Goal: Check status: Check status

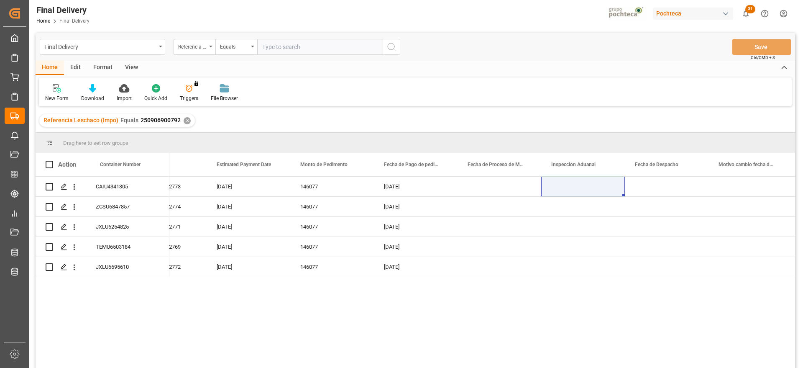
scroll to position [0, 1886]
click at [186, 120] on div "✕" at bounding box center [187, 120] width 7 height 7
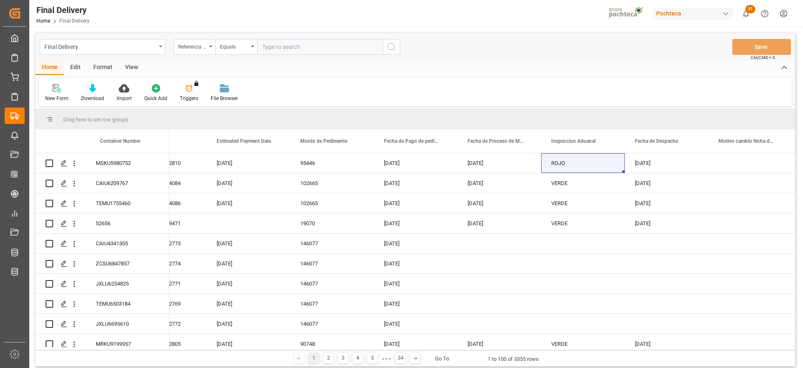
click at [127, 69] on div "View" at bounding box center [132, 68] width 26 height 14
click at [99, 69] on div "Format" at bounding box center [103, 68] width 32 height 14
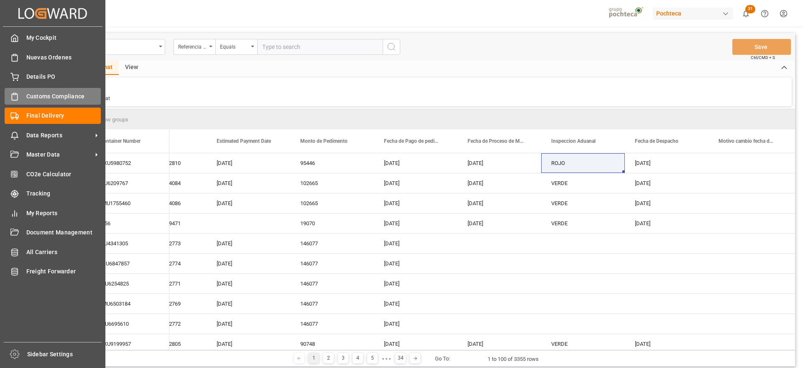
click at [21, 97] on div "Customs Compliance Customs Compliance" at bounding box center [53, 96] width 96 height 16
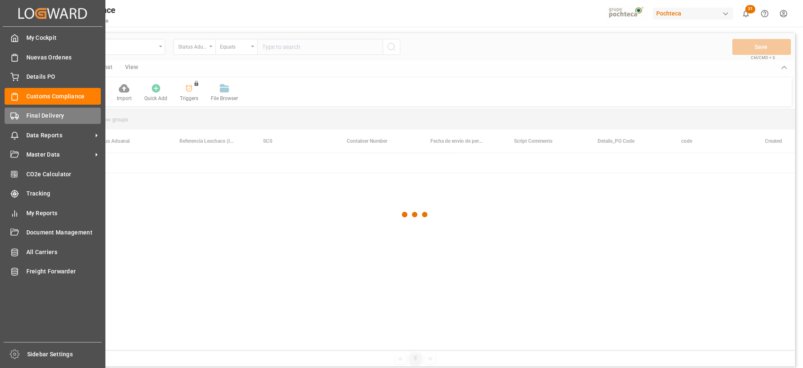
click at [33, 116] on span "Final Delivery" at bounding box center [63, 115] width 75 height 9
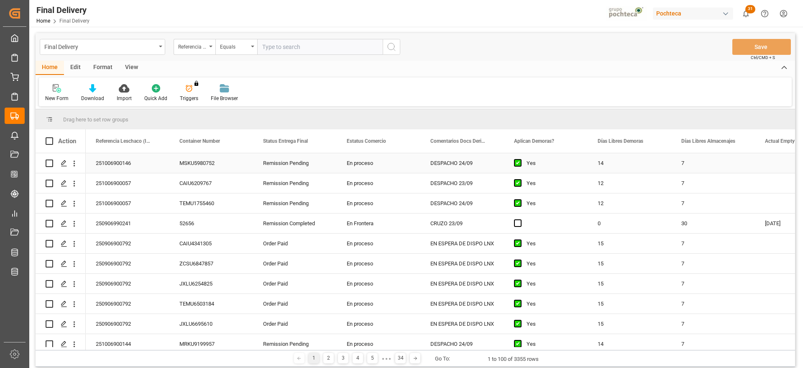
click at [208, 166] on div "MSKU5980752" at bounding box center [211, 163] width 84 height 20
click at [136, 66] on div "View" at bounding box center [132, 68] width 26 height 14
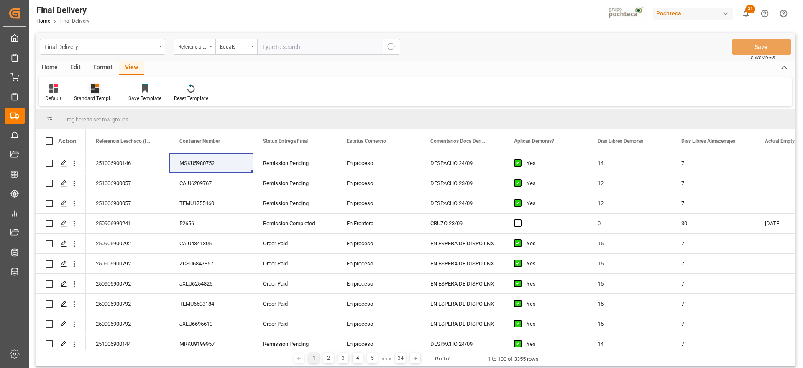
click at [97, 91] on icon at bounding box center [95, 88] width 8 height 8
click at [109, 116] on div "Notificación de Entregas" at bounding box center [117, 118] width 73 height 9
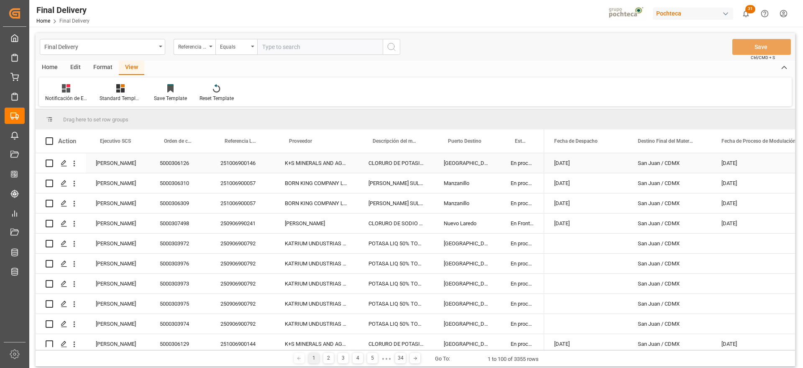
click at [210, 168] on div "251006900146" at bounding box center [242, 163] width 64 height 20
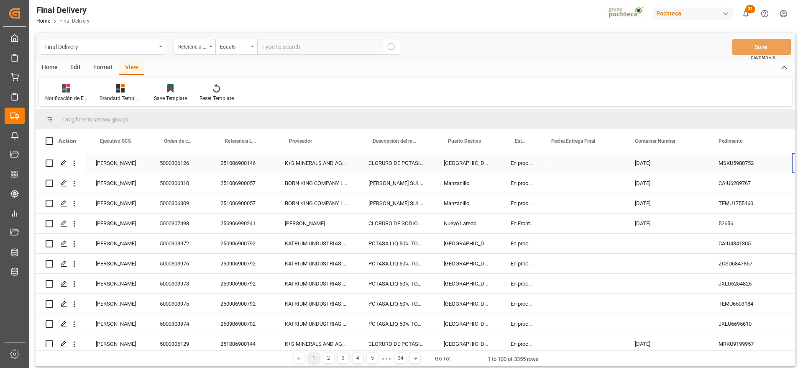
scroll to position [0, 298]
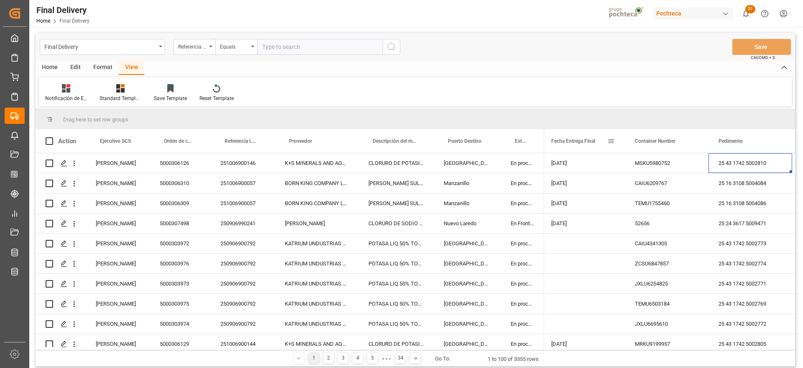
click at [611, 140] on span at bounding box center [611, 141] width 8 height 8
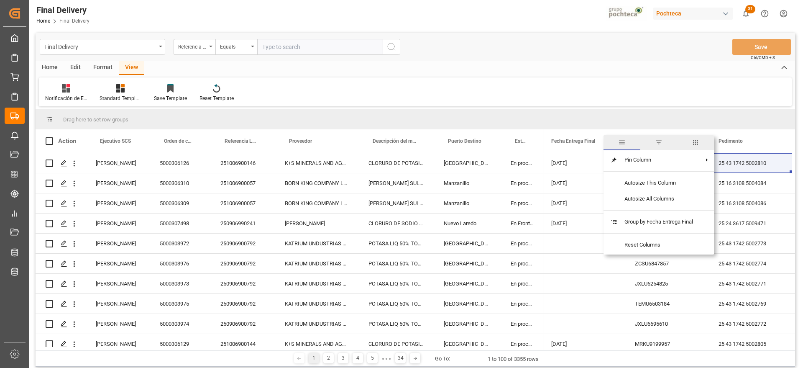
click at [658, 142] on span "filter" at bounding box center [659, 142] width 8 height 8
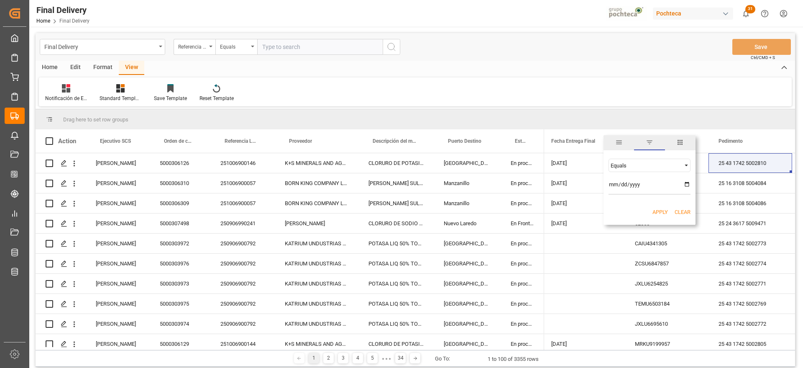
click at [686, 184] on input "date" at bounding box center [649, 186] width 82 height 17
type input "[DATE]"
click at [659, 210] on button "Apply" at bounding box center [659, 212] width 15 height 8
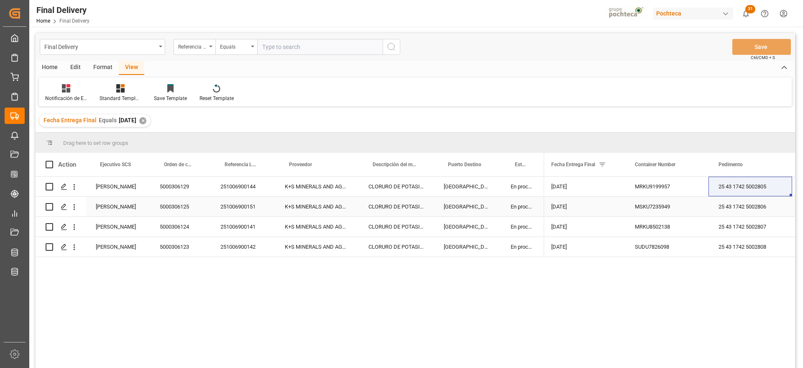
click at [402, 207] on div "CLORURO DE POTASIO KALISEL U SAC-25 KG" at bounding box center [395, 207] width 75 height 20
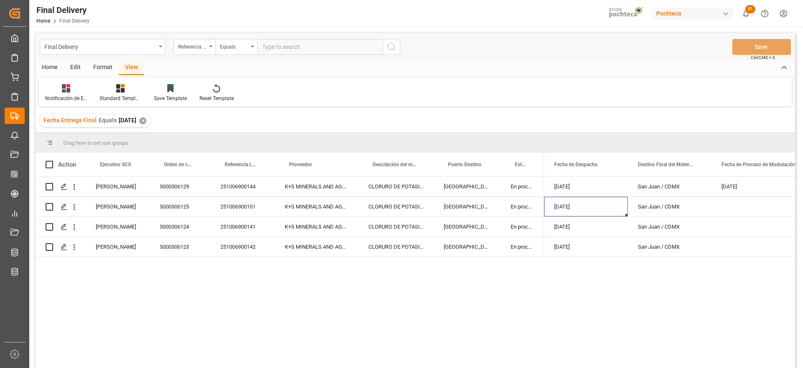
click at [90, 69] on div "Format" at bounding box center [103, 68] width 32 height 14
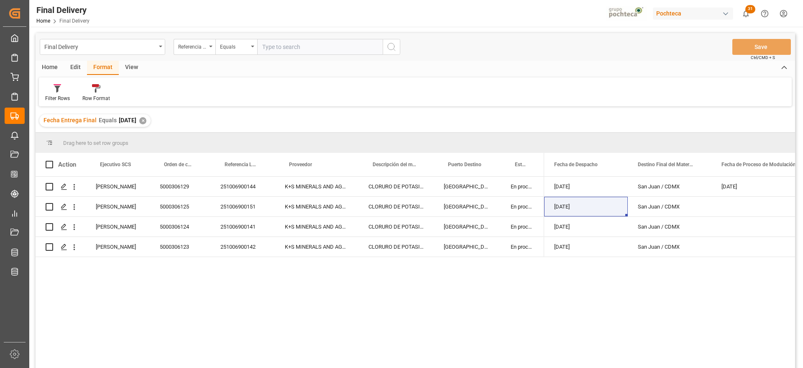
click at [73, 67] on div "Edit" at bounding box center [75, 68] width 23 height 14
click at [48, 65] on div "Home" at bounding box center [50, 68] width 28 height 14
click at [96, 90] on div at bounding box center [92, 88] width 23 height 9
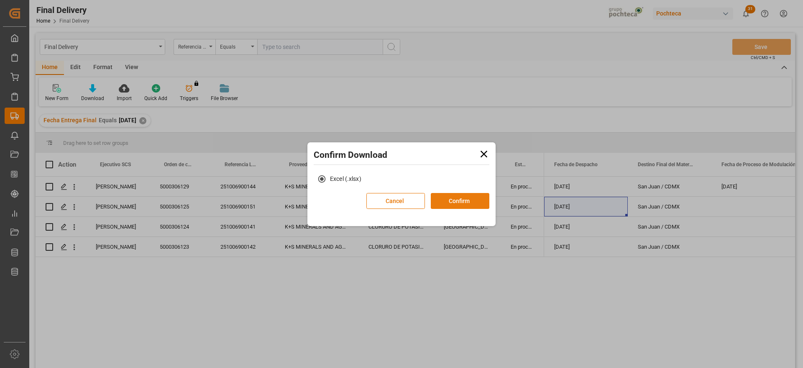
click at [470, 205] on button "Confirm" at bounding box center [460, 201] width 59 height 16
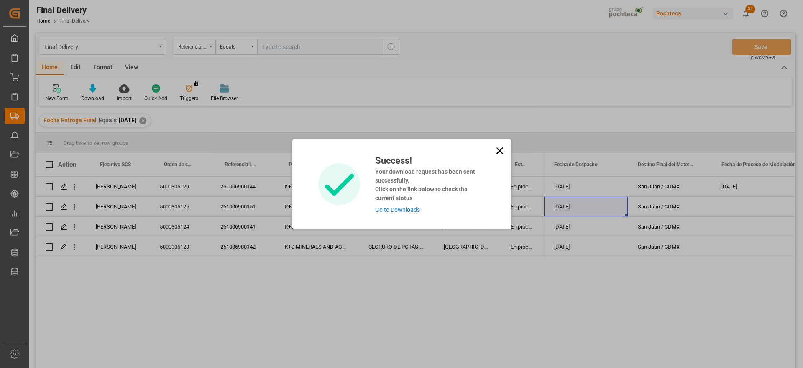
click at [394, 211] on link "Go to Downloads" at bounding box center [397, 209] width 45 height 7
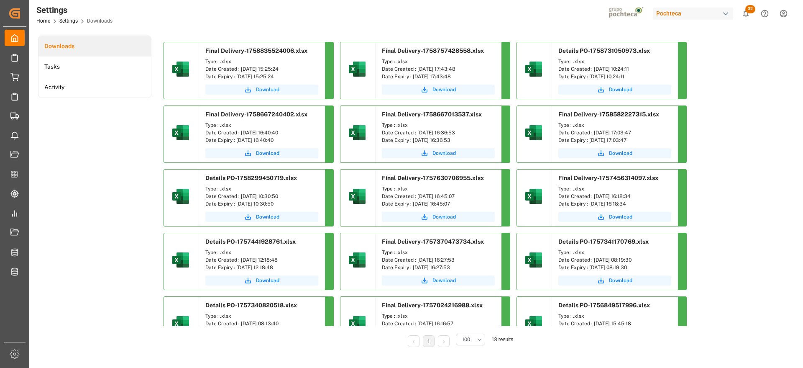
click at [266, 90] on span "Download" at bounding box center [267, 90] width 23 height 8
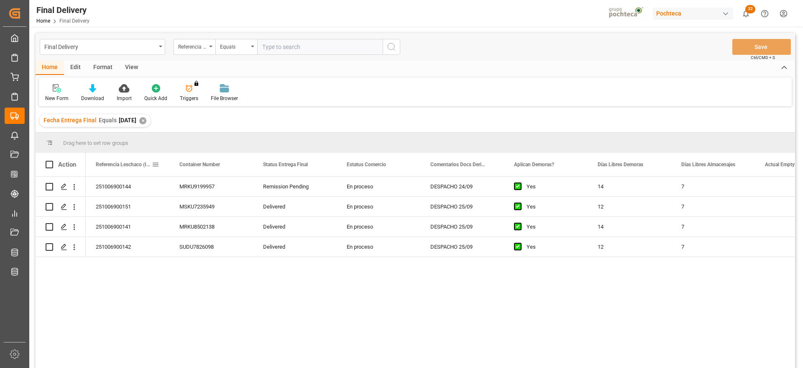
click at [116, 164] on span "Referencia Leschaco (Impo)" at bounding box center [124, 164] width 56 height 6
click at [62, 186] on polygon "Press SPACE to select this row." at bounding box center [63, 186] width 4 height 4
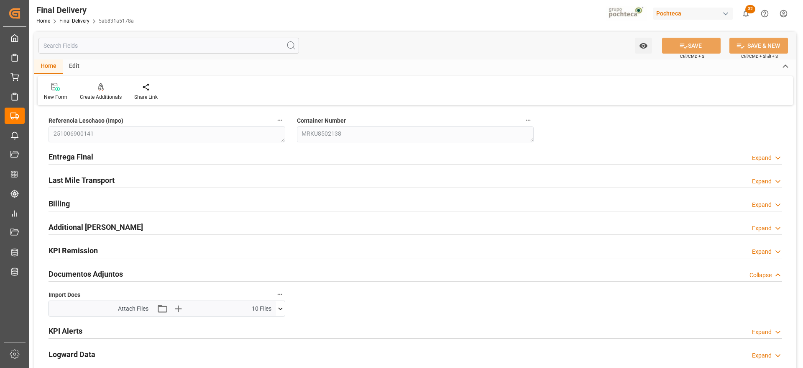
click at [280, 308] on icon at bounding box center [280, 308] width 9 height 9
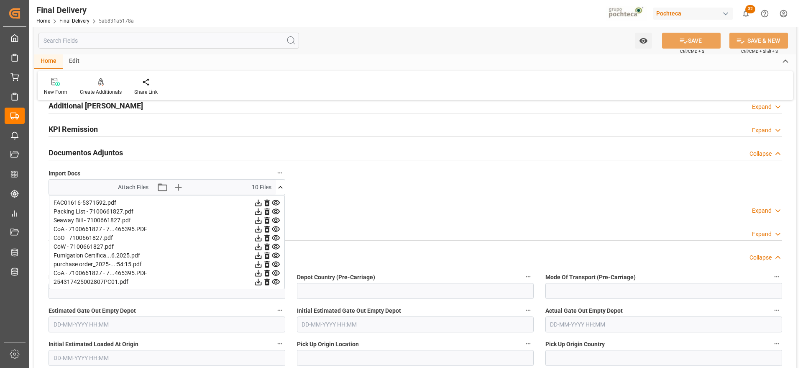
scroll to position [157, 0]
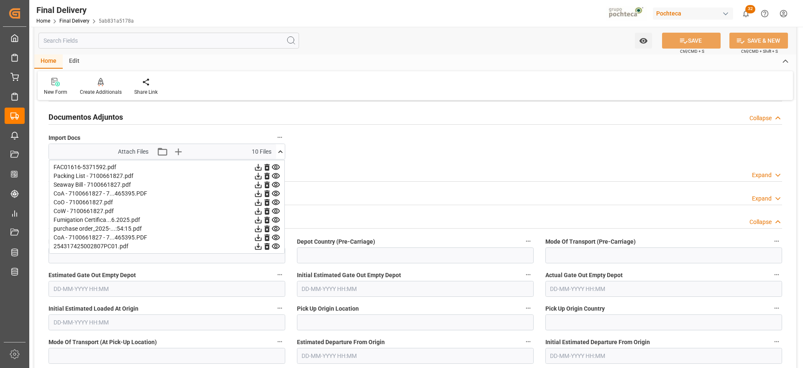
click at [258, 194] on icon at bounding box center [258, 193] width 7 height 7
click at [258, 234] on icon at bounding box center [258, 237] width 9 height 9
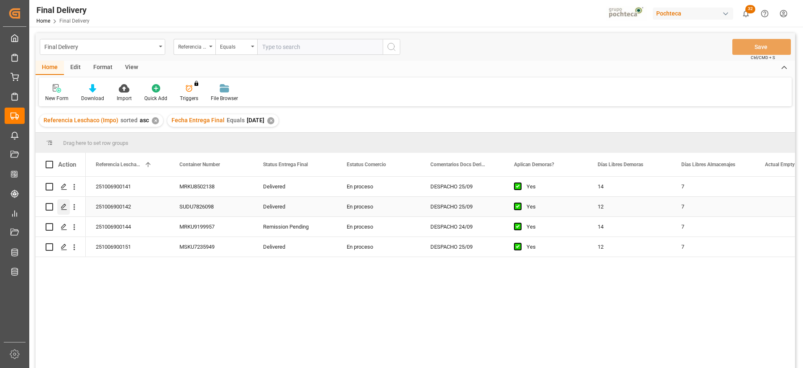
click at [66, 204] on icon "Press SPACE to select this row." at bounding box center [64, 206] width 7 height 7
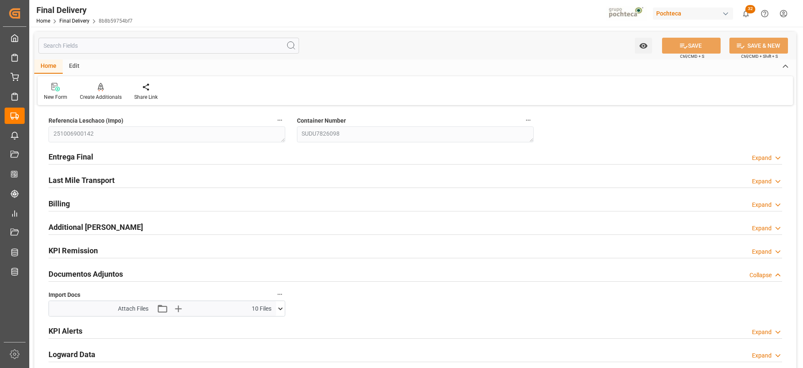
click at [280, 306] on icon at bounding box center [280, 308] width 9 height 9
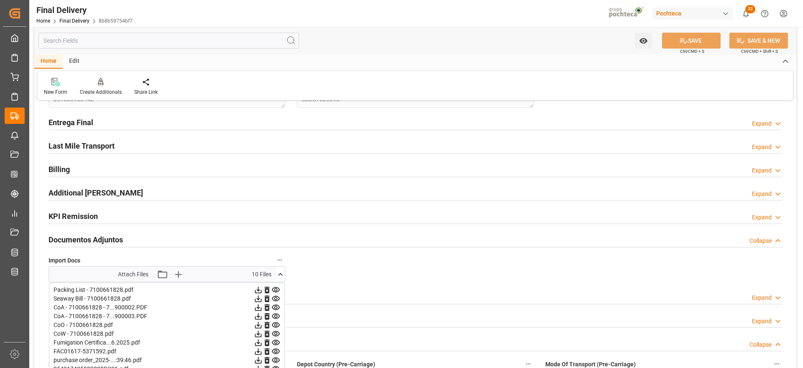
scroll to position [105, 0]
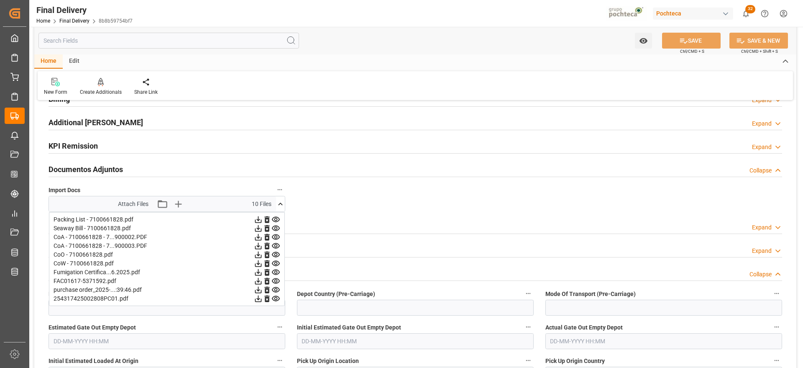
click at [257, 236] on icon at bounding box center [258, 237] width 9 height 9
click at [258, 245] on icon at bounding box center [258, 246] width 7 height 7
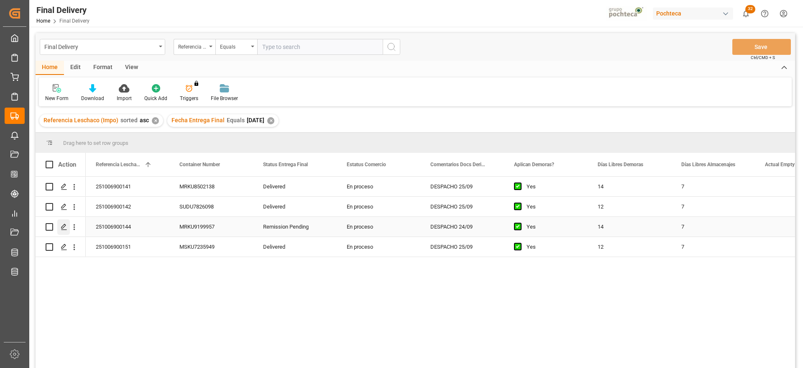
click at [59, 227] on div "Press SPACE to select this row." at bounding box center [63, 226] width 13 height 15
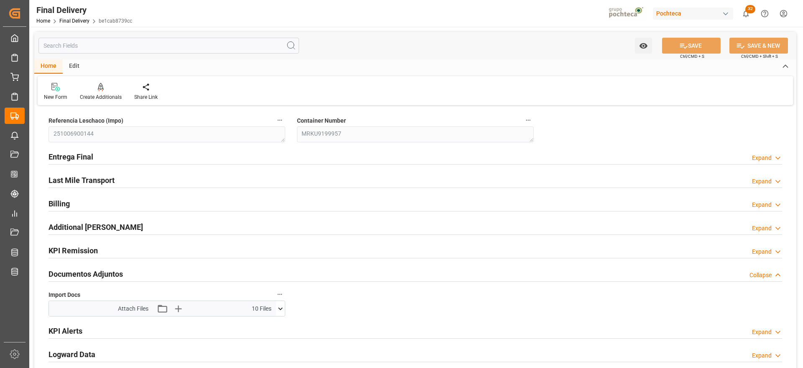
click at [280, 306] on icon at bounding box center [280, 308] width 9 height 9
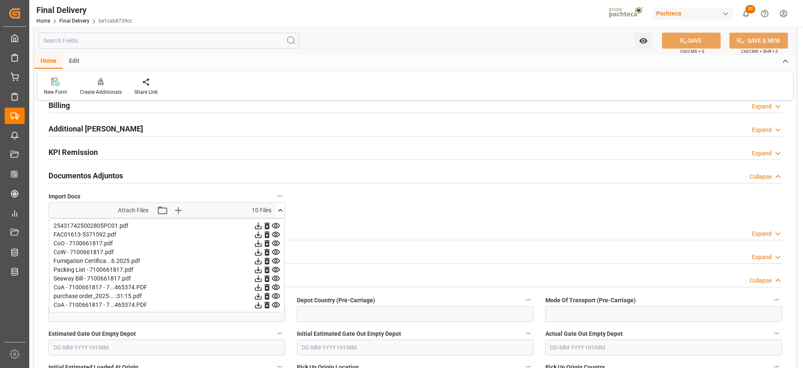
scroll to position [105, 0]
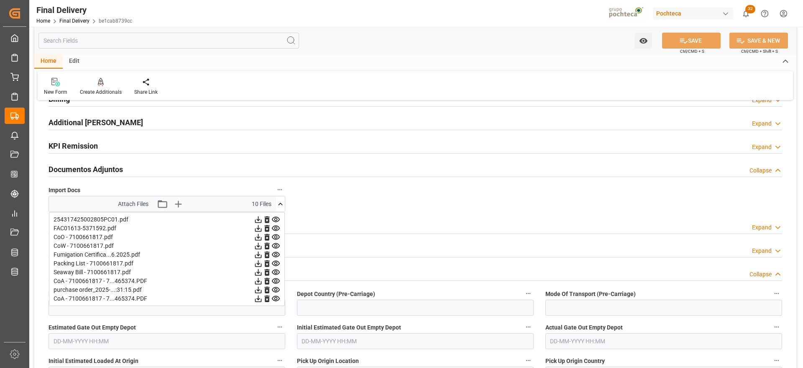
click at [258, 281] on icon at bounding box center [258, 281] width 7 height 7
click at [257, 301] on icon at bounding box center [258, 298] width 9 height 9
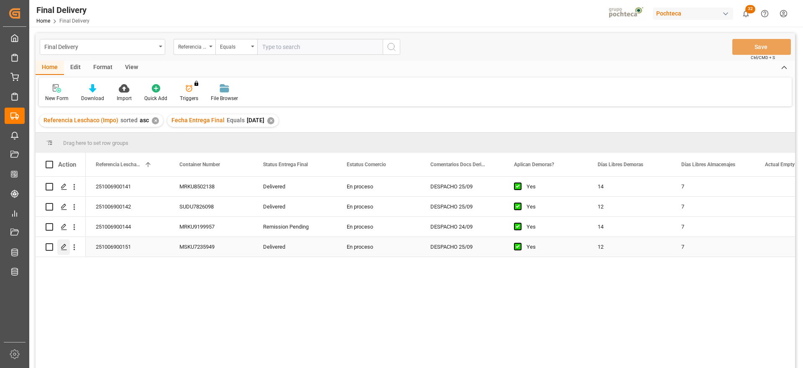
click at [65, 247] on icon "Press SPACE to select this row." at bounding box center [64, 246] width 7 height 7
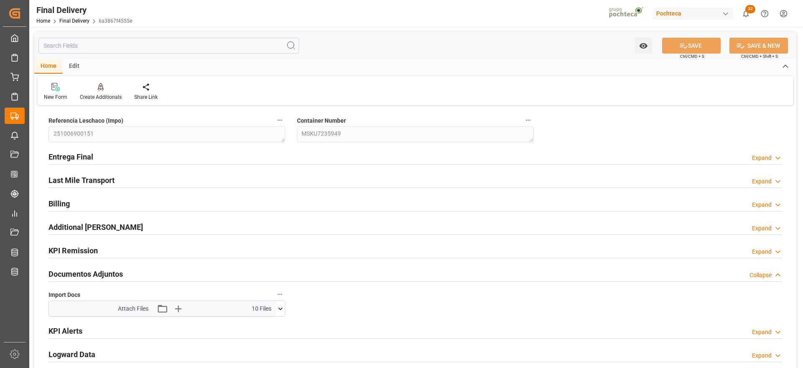
click at [281, 307] on icon at bounding box center [280, 308] width 9 height 9
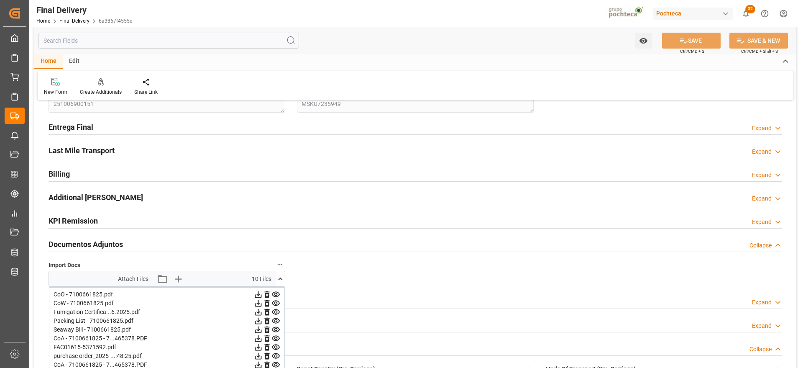
scroll to position [105, 0]
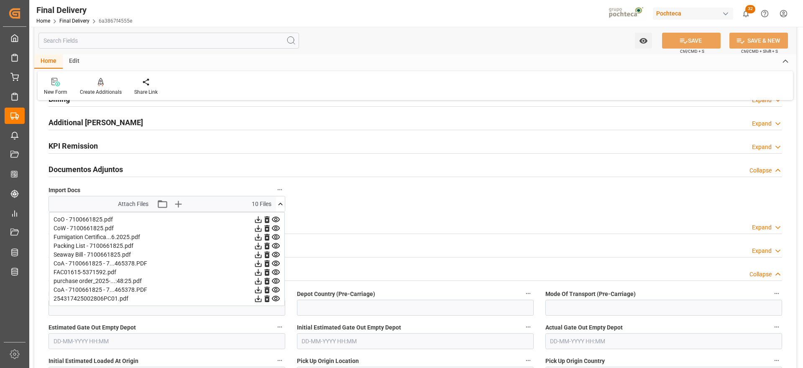
click at [260, 262] on icon at bounding box center [258, 263] width 9 height 9
click at [259, 289] on icon at bounding box center [258, 289] width 7 height 7
